Goal: Browse casually: Explore the website without a specific task or goal

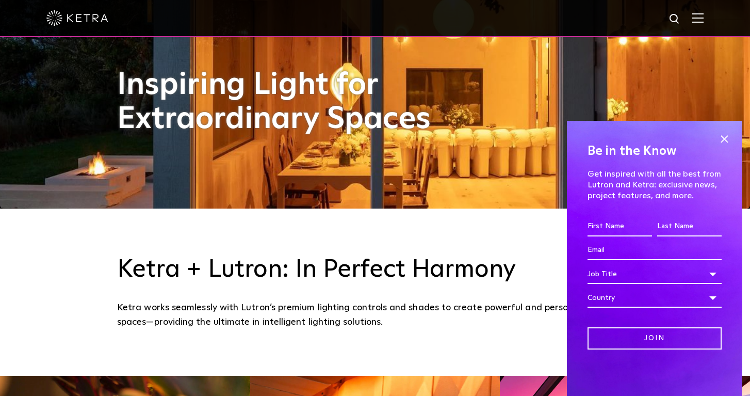
scroll to position [195, 0]
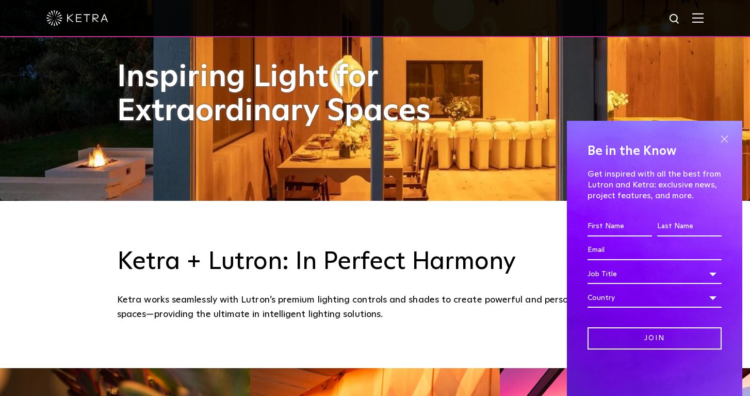
click at [724, 138] on span at bounding box center [724, 138] width 15 height 15
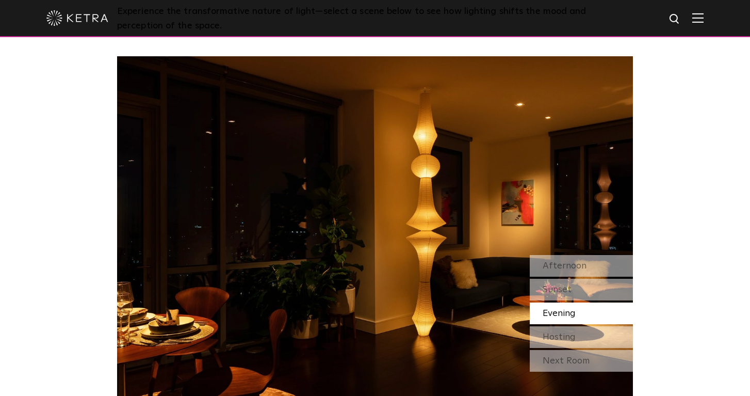
scroll to position [848, 0]
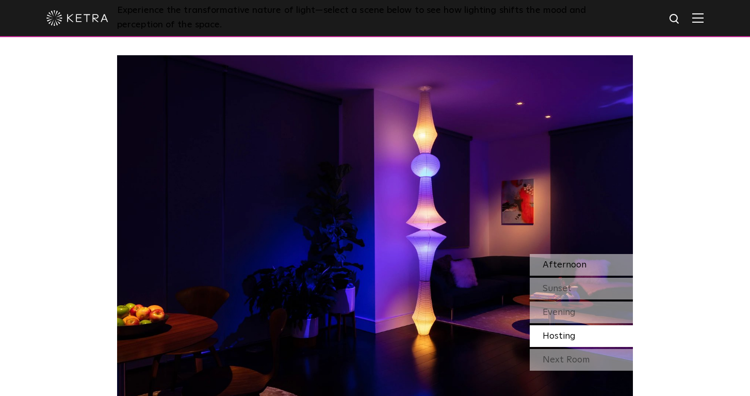
click at [587, 264] on div "Afternoon" at bounding box center [581, 265] width 103 height 22
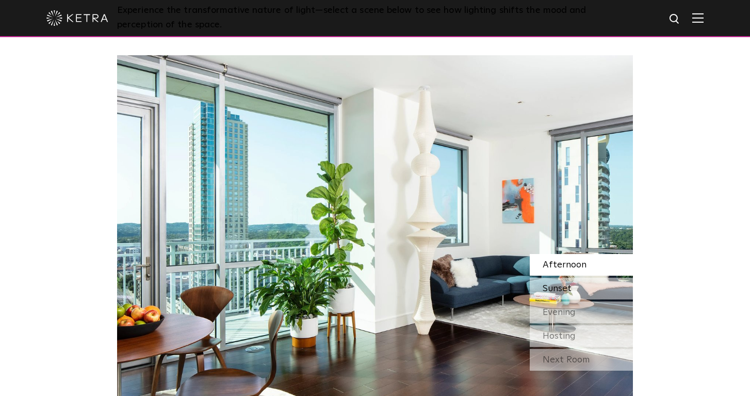
click at [584, 286] on div "Sunset" at bounding box center [581, 289] width 103 height 22
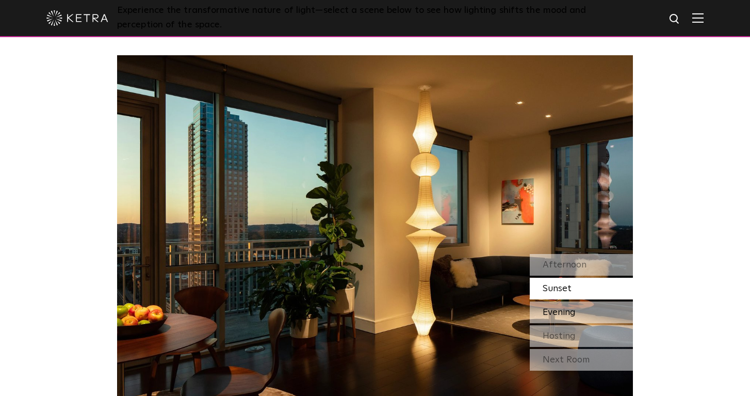
click at [592, 315] on div "Evening" at bounding box center [581, 312] width 103 height 22
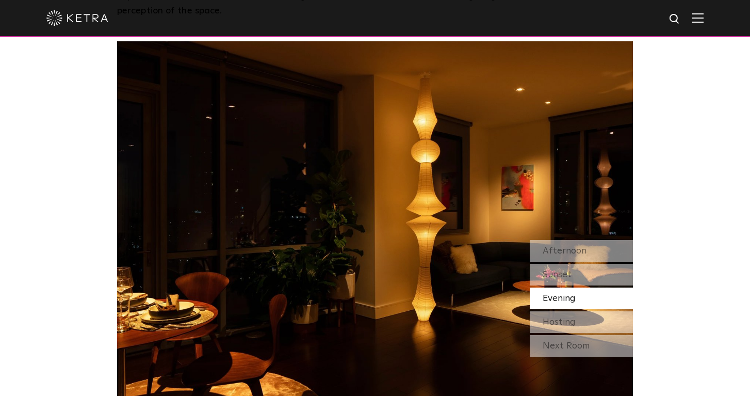
scroll to position [868, 0]
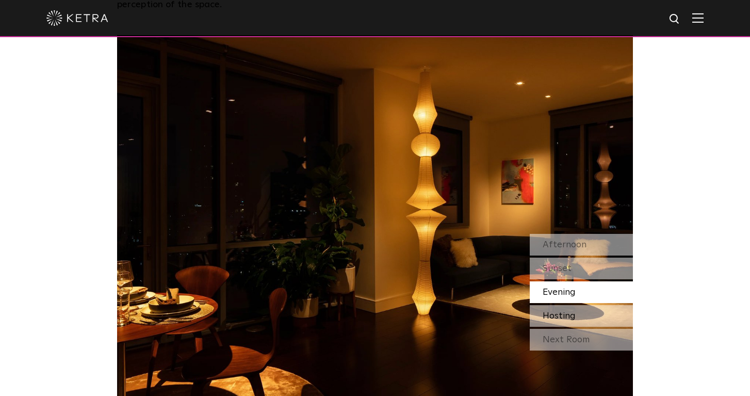
click at [591, 315] on div "Hosting" at bounding box center [581, 316] width 103 height 22
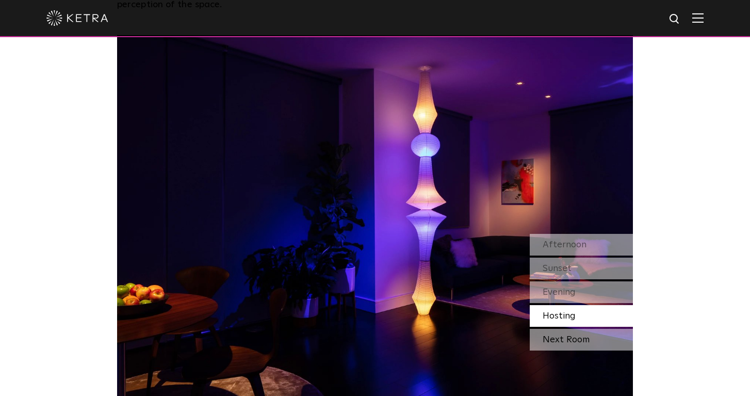
click at [597, 337] on div "Next Room" at bounding box center [581, 340] width 103 height 22
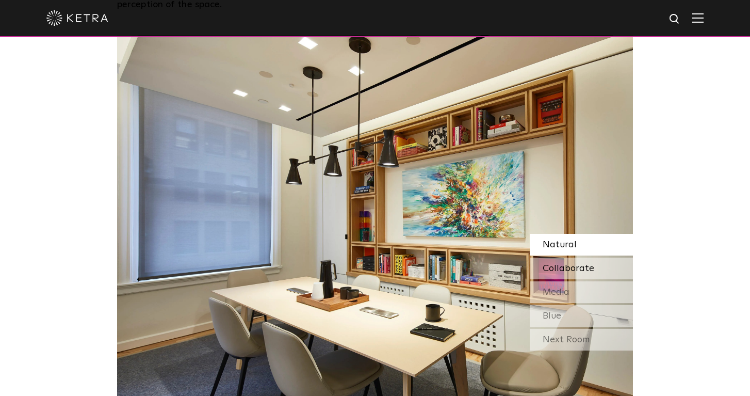
click at [583, 265] on span "Collaborate" at bounding box center [569, 268] width 52 height 9
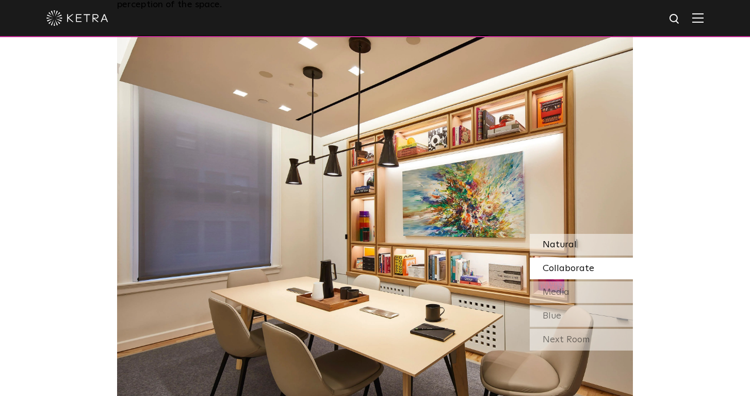
click at [591, 244] on div "Natural" at bounding box center [581, 245] width 103 height 22
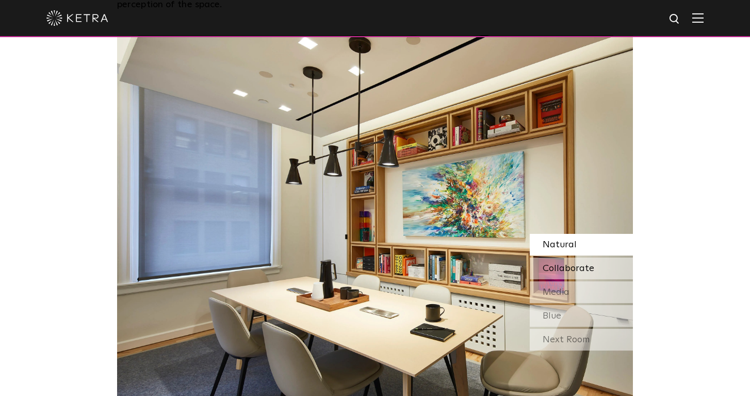
click at [592, 264] on span "Collaborate" at bounding box center [569, 268] width 52 height 9
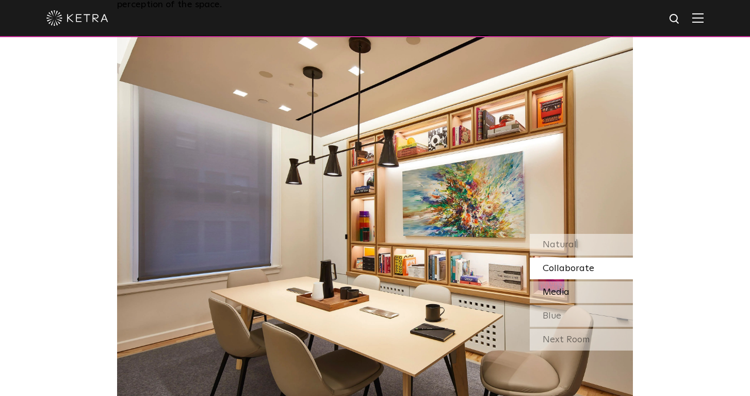
click at [595, 294] on div "Media" at bounding box center [581, 292] width 103 height 22
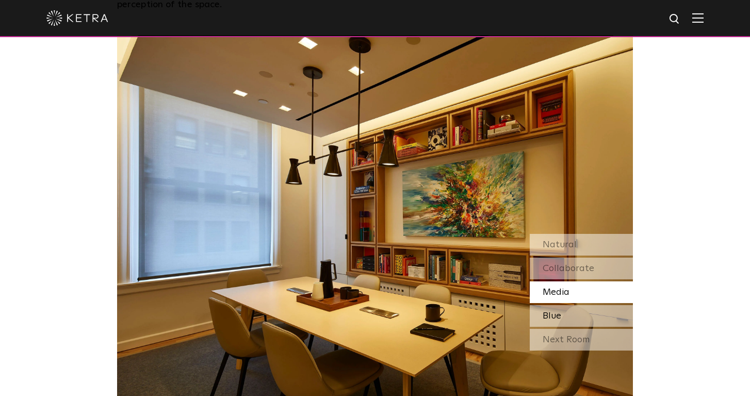
click at [589, 321] on div "Blue" at bounding box center [581, 316] width 103 height 22
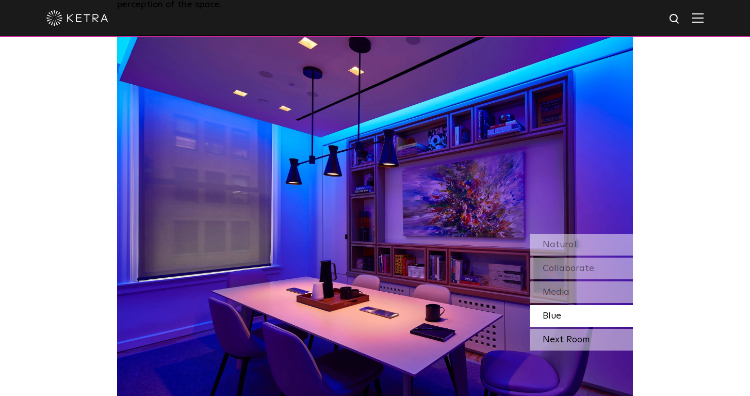
click at [589, 335] on div "Next Room" at bounding box center [581, 340] width 103 height 22
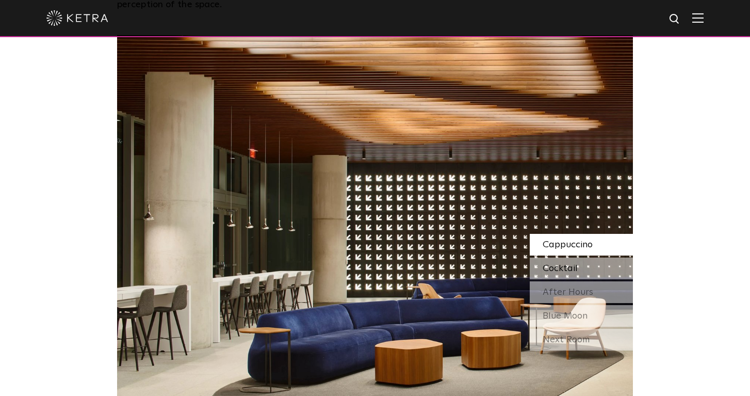
click at [595, 269] on div "Cocktail" at bounding box center [581, 268] width 103 height 22
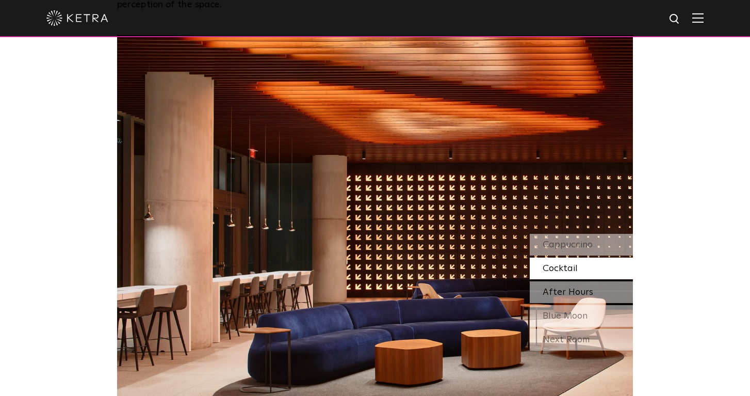
click at [594, 295] on div "After Hours" at bounding box center [581, 292] width 103 height 22
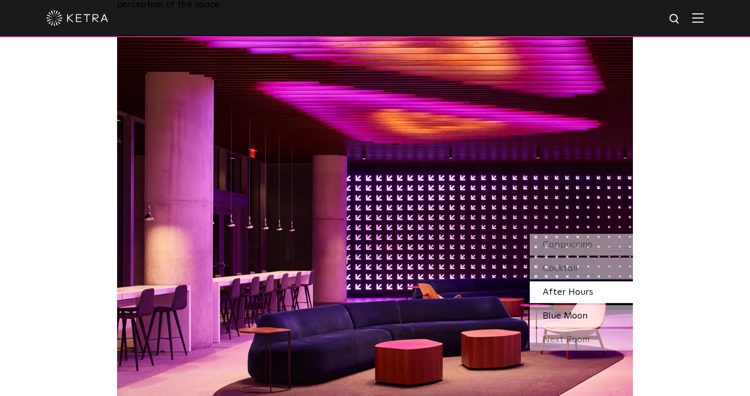
click at [600, 316] on div "Blue Moon" at bounding box center [581, 316] width 103 height 22
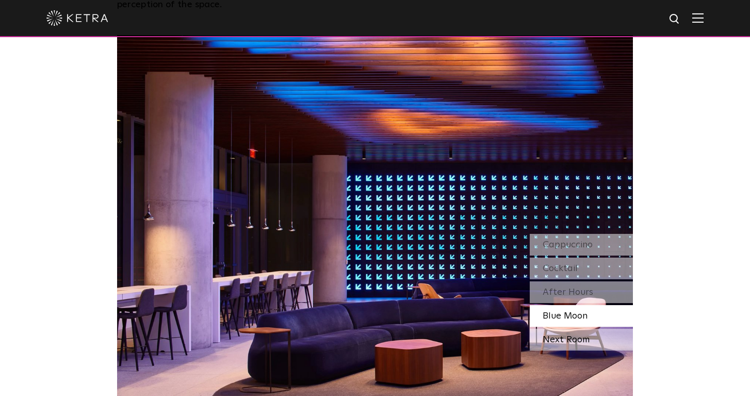
click at [595, 340] on div "Next Room" at bounding box center [581, 340] width 103 height 22
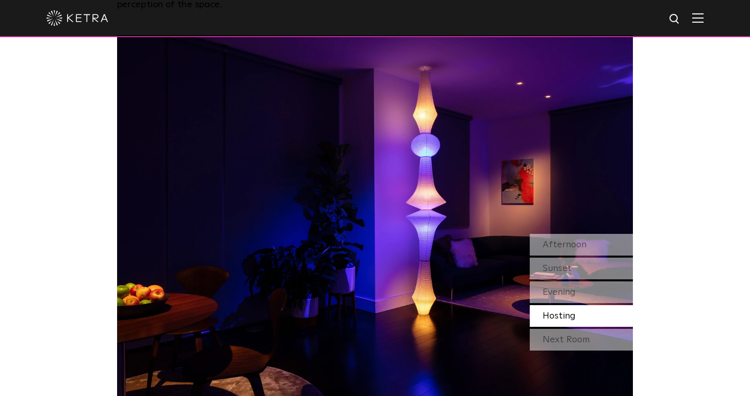
click at [595, 340] on div "Next Room" at bounding box center [581, 340] width 103 height 22
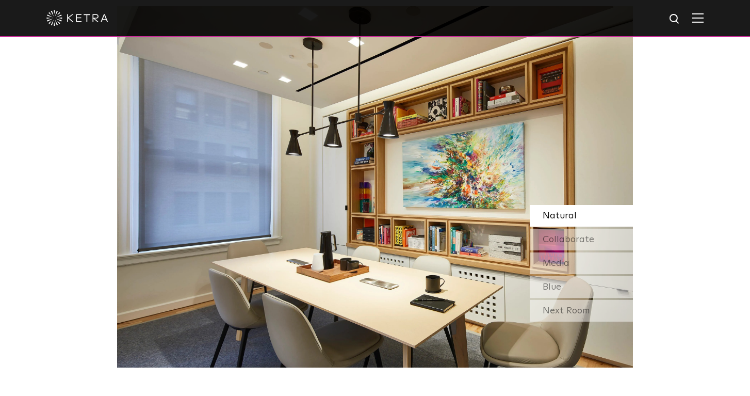
scroll to position [892, 0]
